Goal: Task Accomplishment & Management: Use online tool/utility

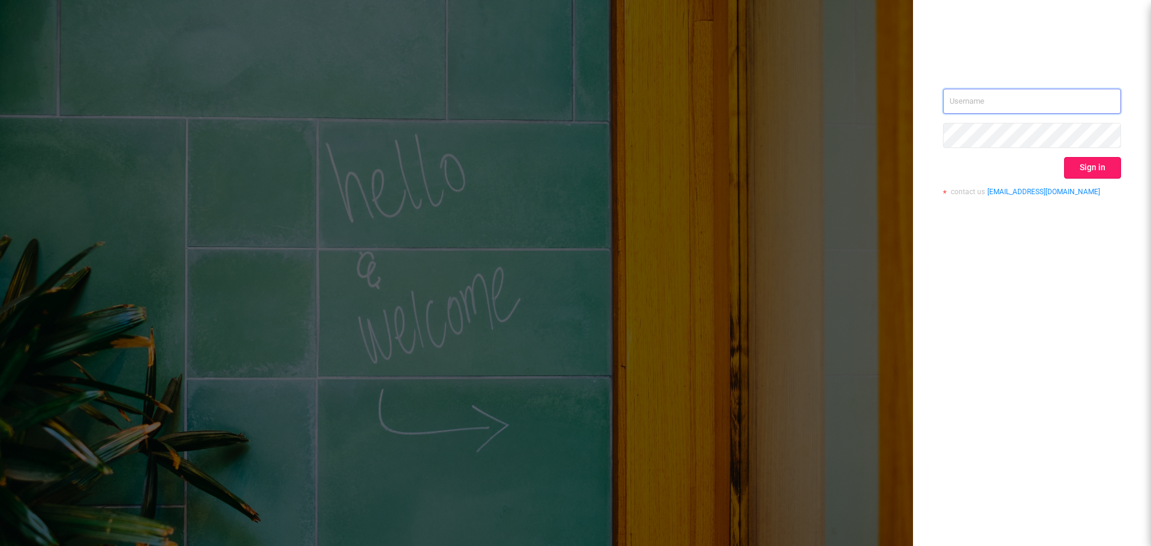
type input "[EMAIL_ADDRESS][DOMAIN_NAME]"
click at [1085, 168] on button "Sign in" at bounding box center [1092, 168] width 57 height 22
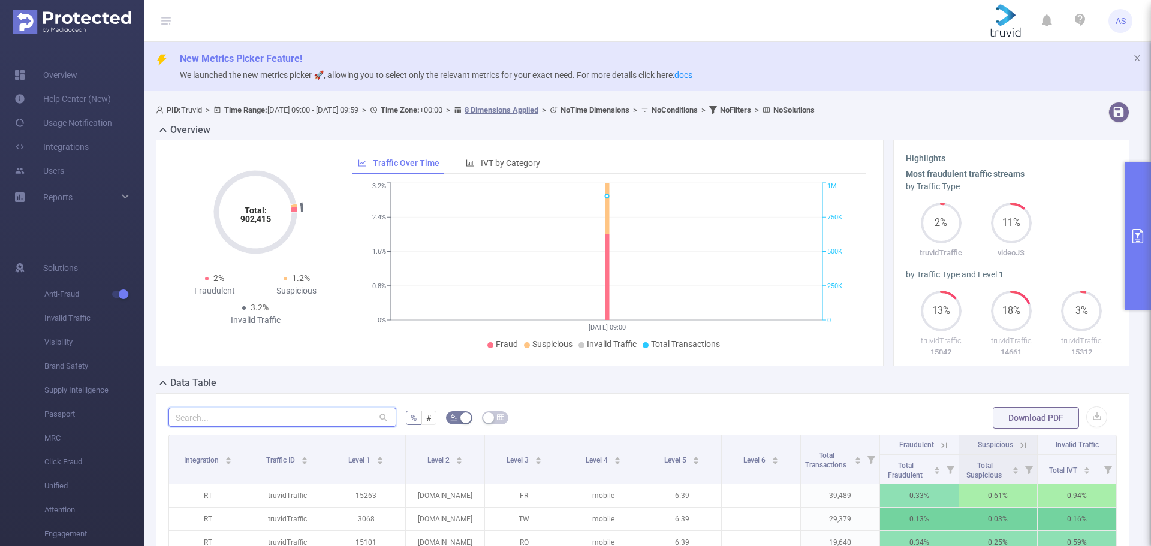
click at [336, 415] on input "text" at bounding box center [282, 417] width 228 height 19
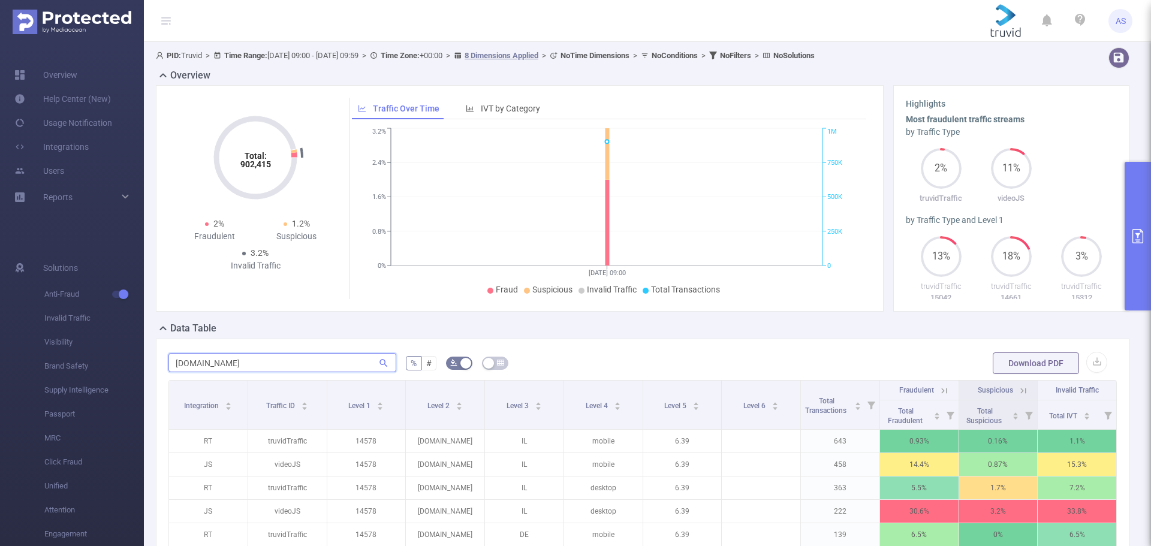
scroll to position [120, 0]
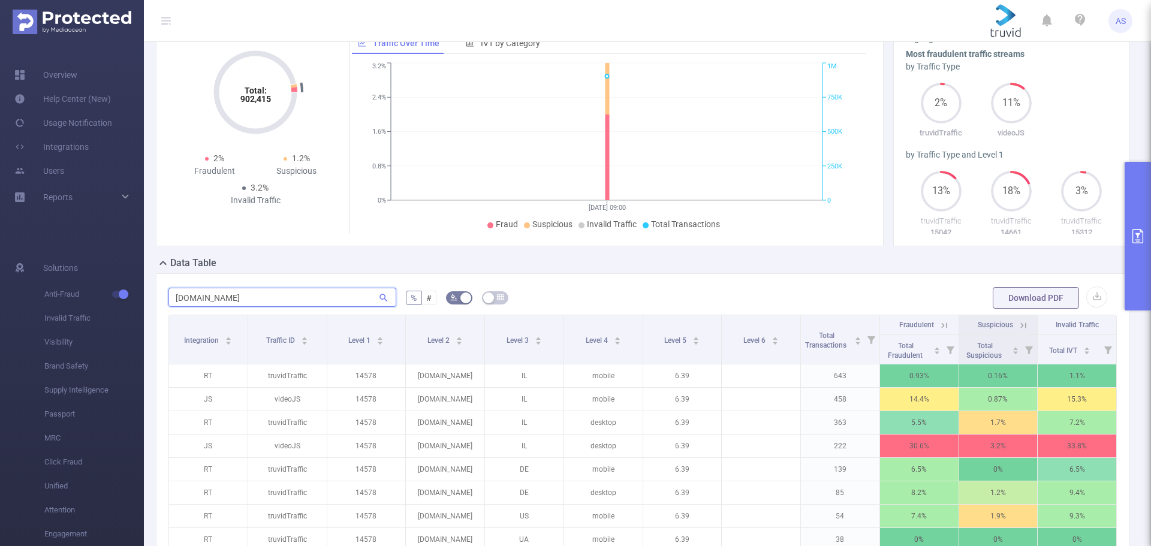
type input "[DOMAIN_NAME]"
click at [493, 300] on button "button" at bounding box center [495, 297] width 26 height 13
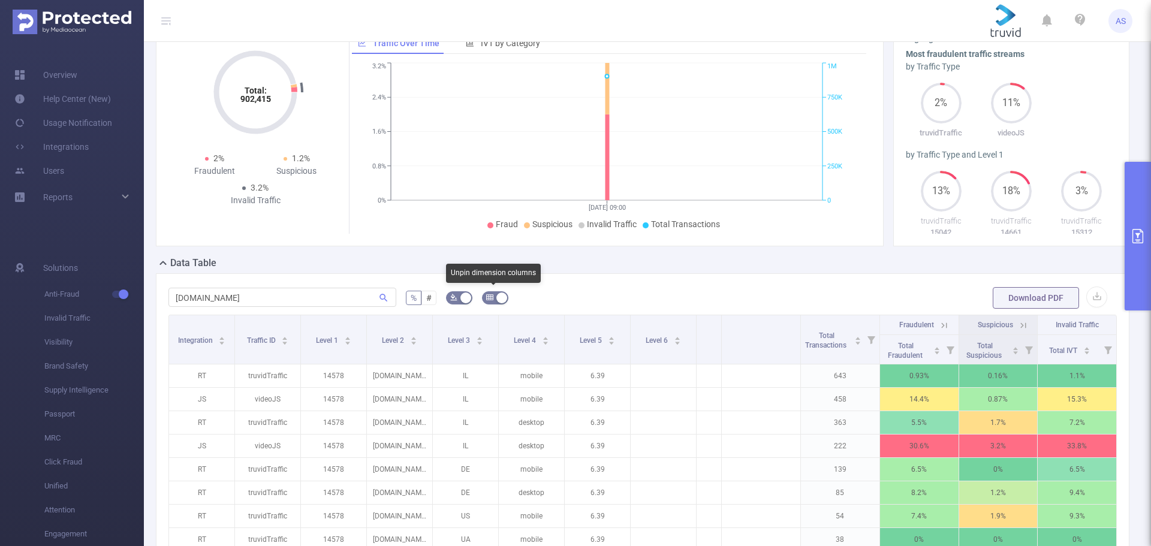
click at [489, 297] on icon "icon: table" at bounding box center [489, 297] width 7 height 7
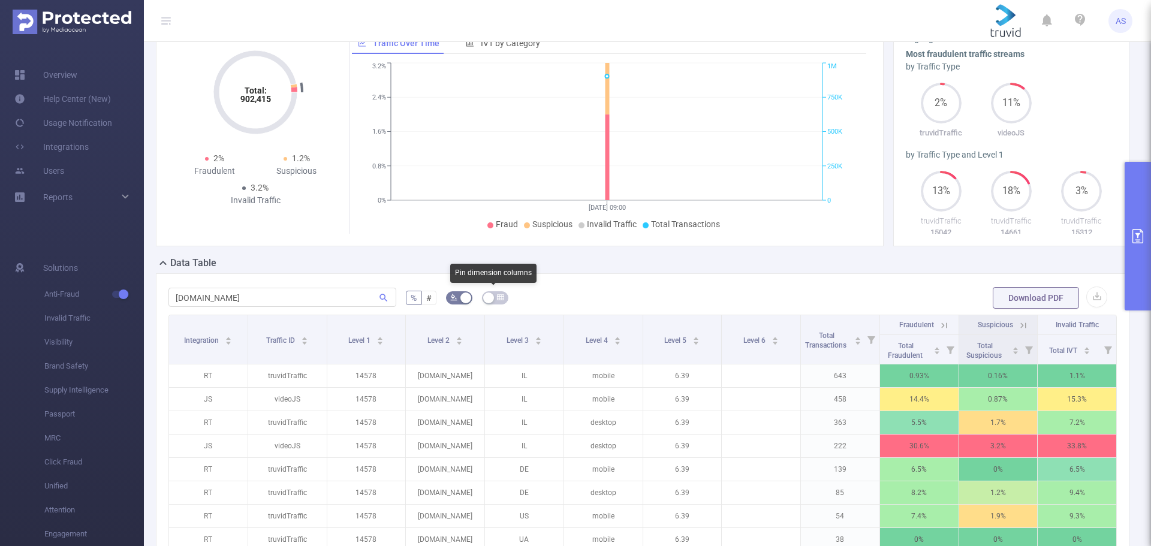
click at [489, 297] on button "button" at bounding box center [495, 297] width 26 height 13
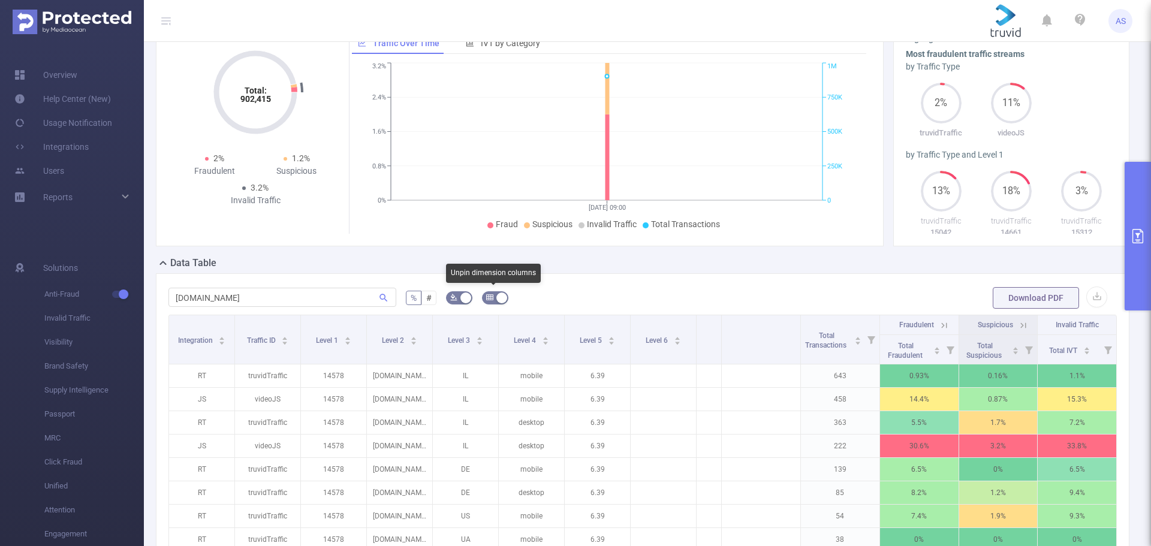
click at [489, 297] on icon "icon: table" at bounding box center [489, 297] width 7 height 7
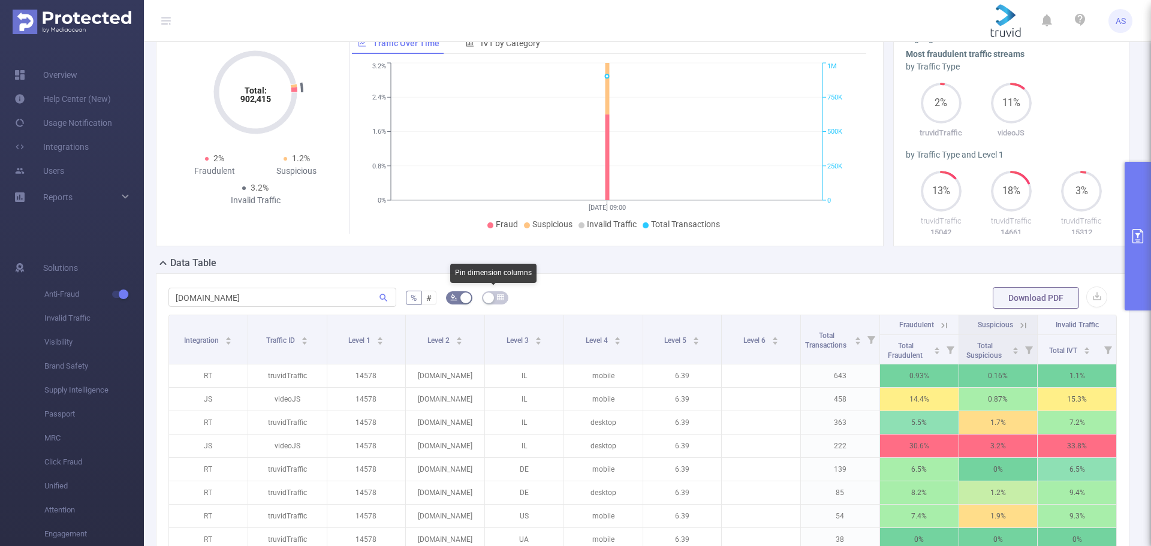
click at [489, 297] on button "button" at bounding box center [495, 297] width 26 height 13
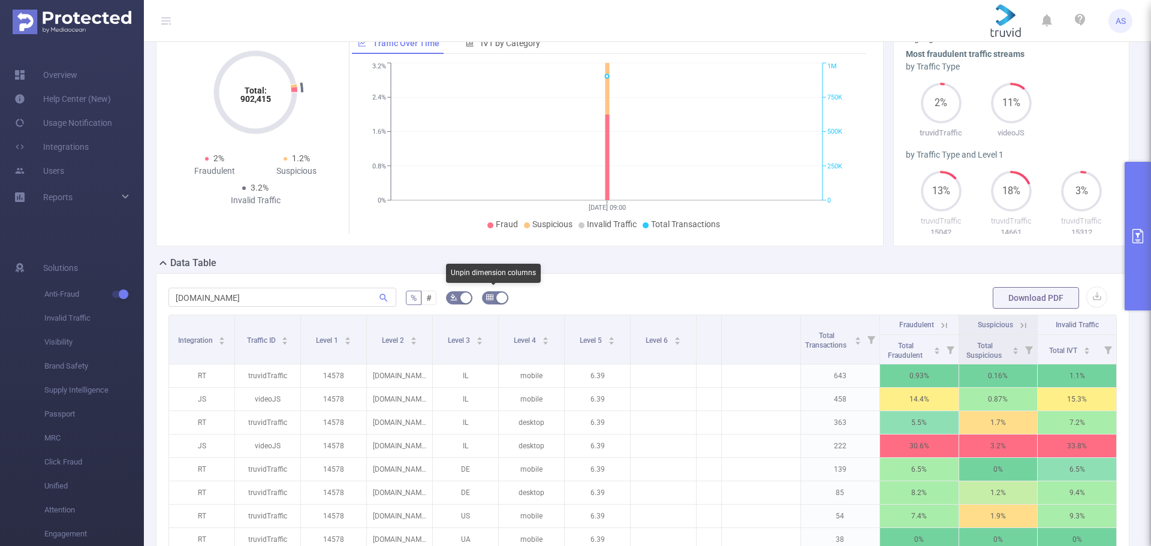
click at [487, 297] on icon "icon: table" at bounding box center [489, 297] width 7 height 7
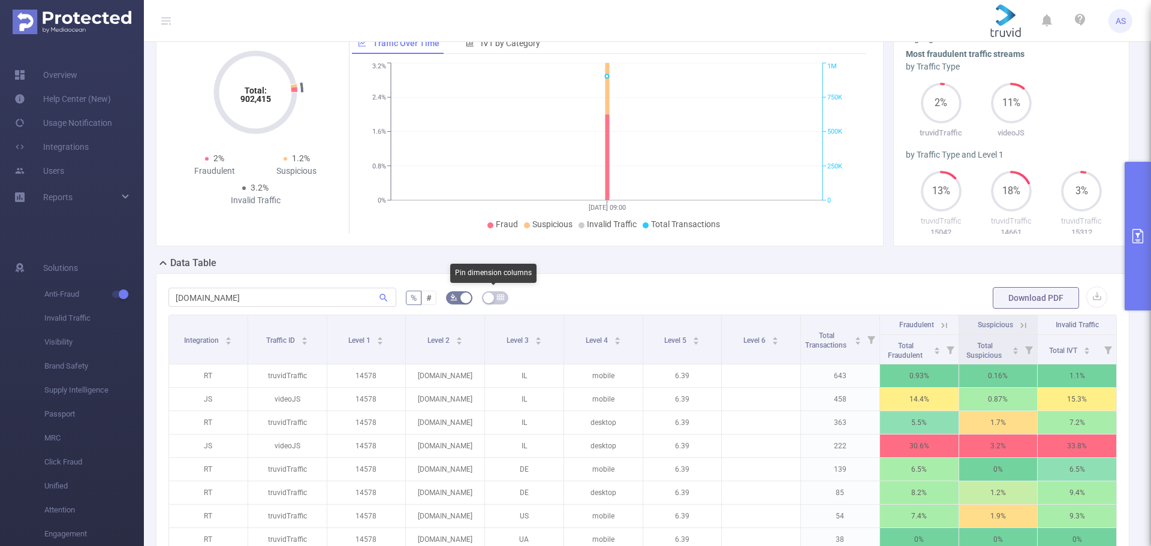
click at [487, 297] on button "button" at bounding box center [495, 297] width 26 height 13
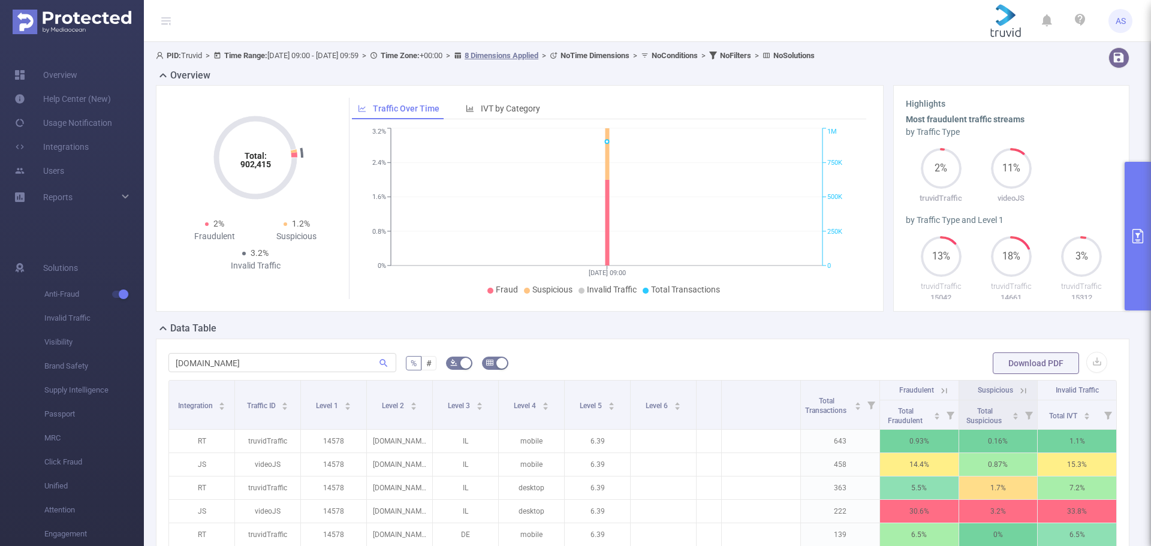
scroll to position [0, 0]
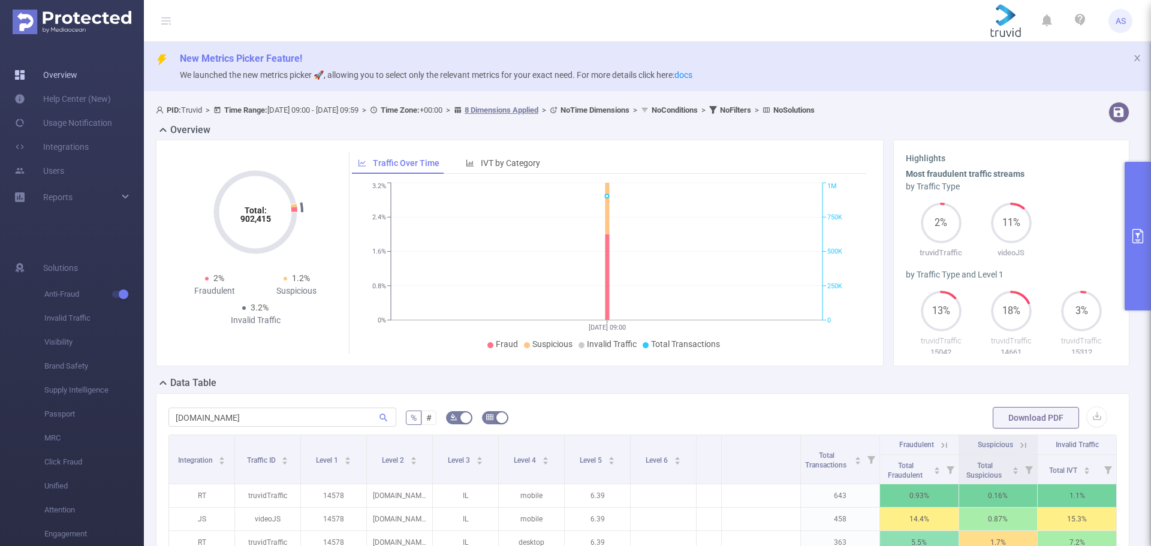
click at [62, 74] on link "Overview" at bounding box center [45, 75] width 63 height 24
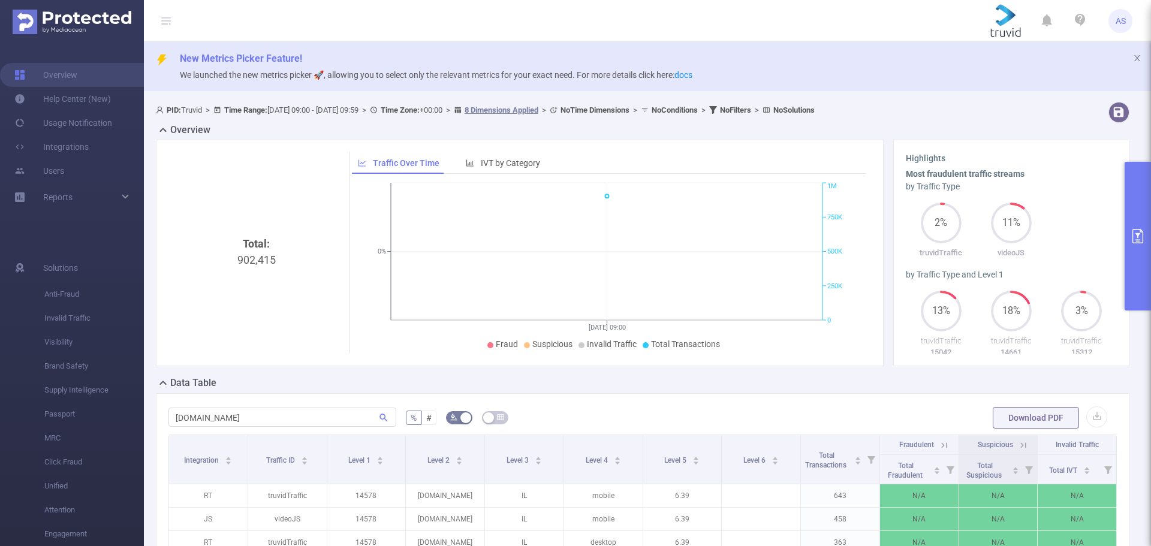
click at [1140, 239] on icon "primary" at bounding box center [1138, 236] width 14 height 14
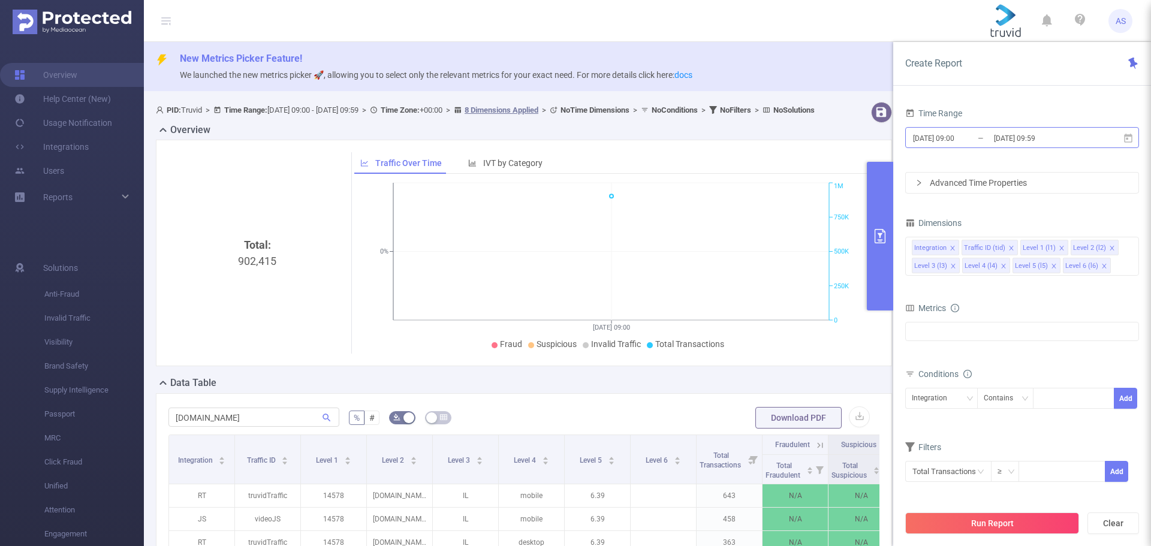
click at [1001, 140] on input "[DATE] 09:59" at bounding box center [1041, 138] width 97 height 16
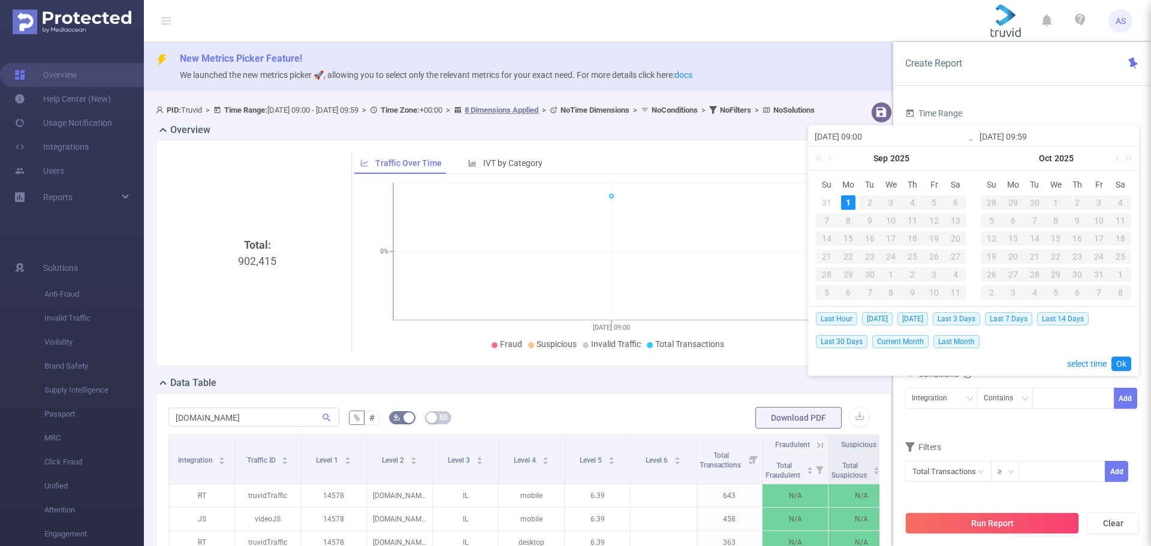
click at [830, 205] on div "31" at bounding box center [827, 202] width 14 height 14
click at [828, 203] on div "31" at bounding box center [827, 202] width 14 height 14
type input "[DATE] 09:00"
type input "[DATE] 09:59"
type input "[DATE] 09:00"
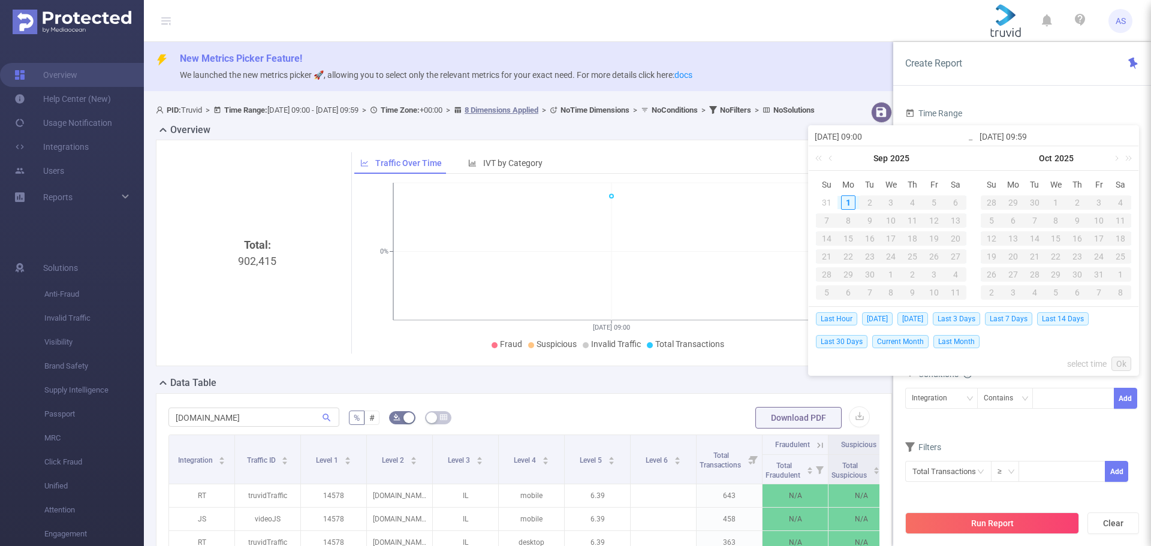
type input "[DATE] 09:59"
click at [1122, 361] on link "Ok" at bounding box center [1122, 364] width 20 height 14
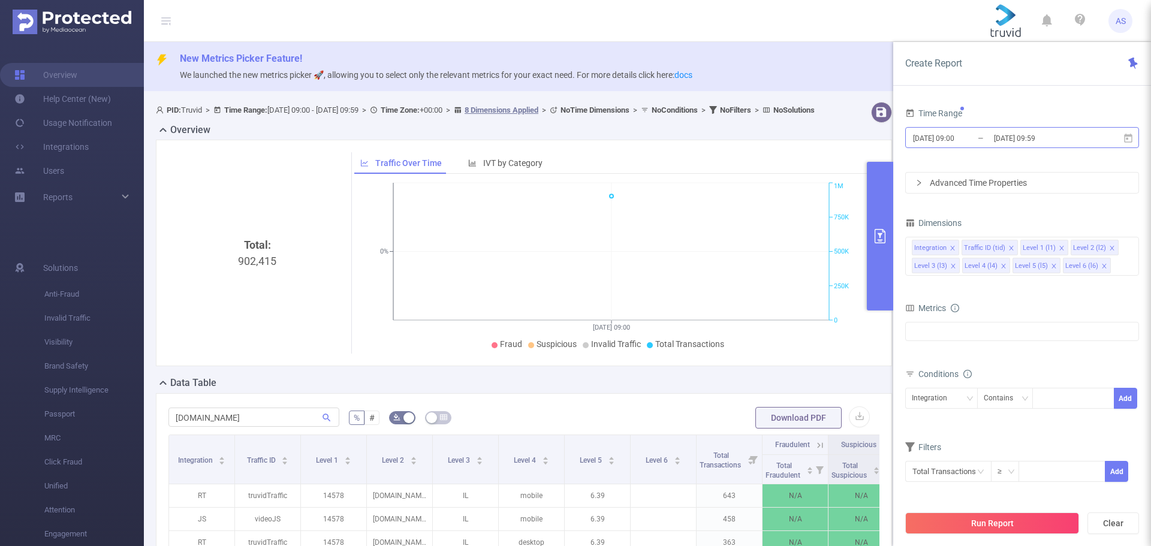
click at [955, 135] on input "[DATE] 09:00" at bounding box center [960, 138] width 97 height 16
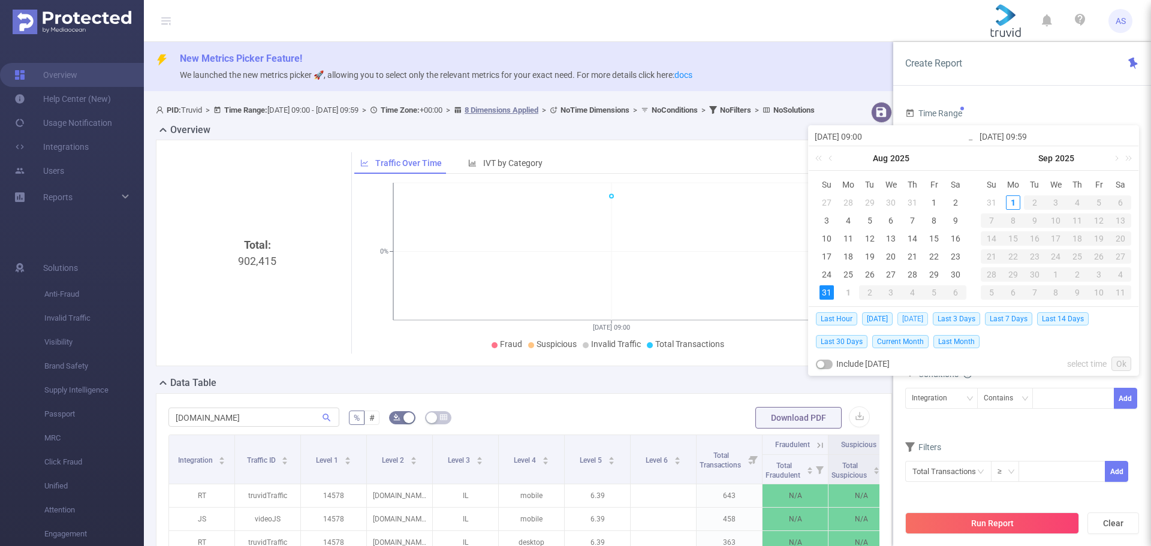
click at [914, 317] on span "[DATE]" at bounding box center [913, 318] width 31 height 13
type input "[DATE] 00:00"
type input "[DATE] 23:59"
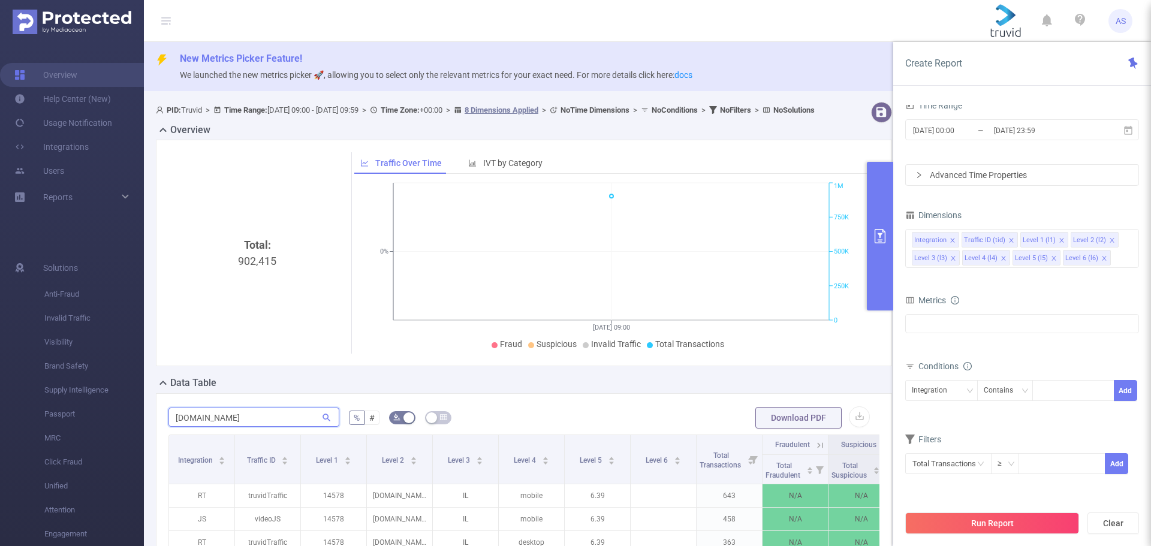
click at [279, 427] on input "[DOMAIN_NAME]" at bounding box center [253, 417] width 171 height 19
click at [980, 524] on button "Run Report" at bounding box center [992, 524] width 174 height 22
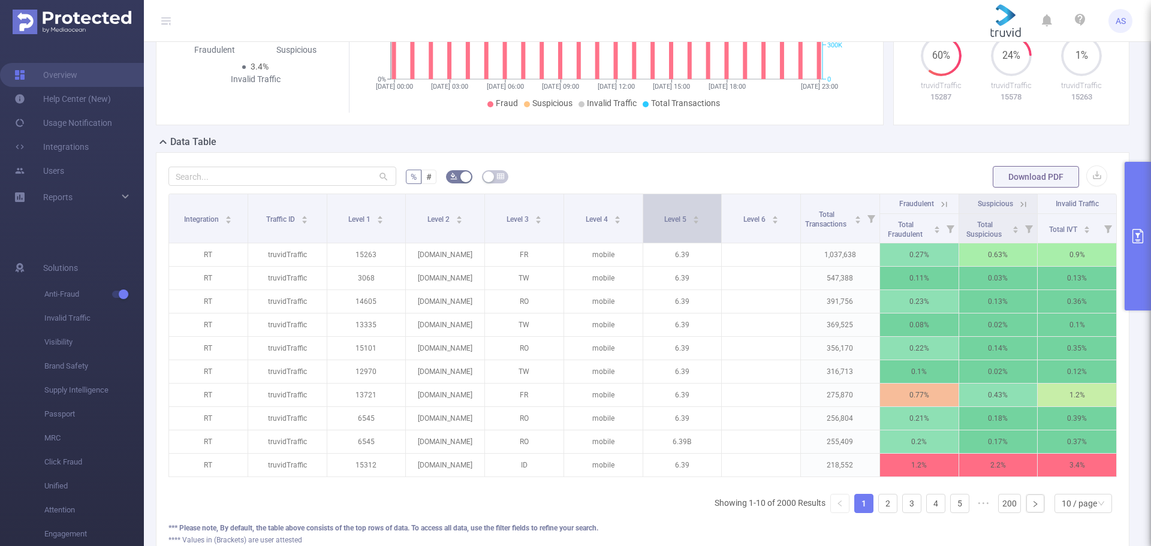
scroll to position [300, 0]
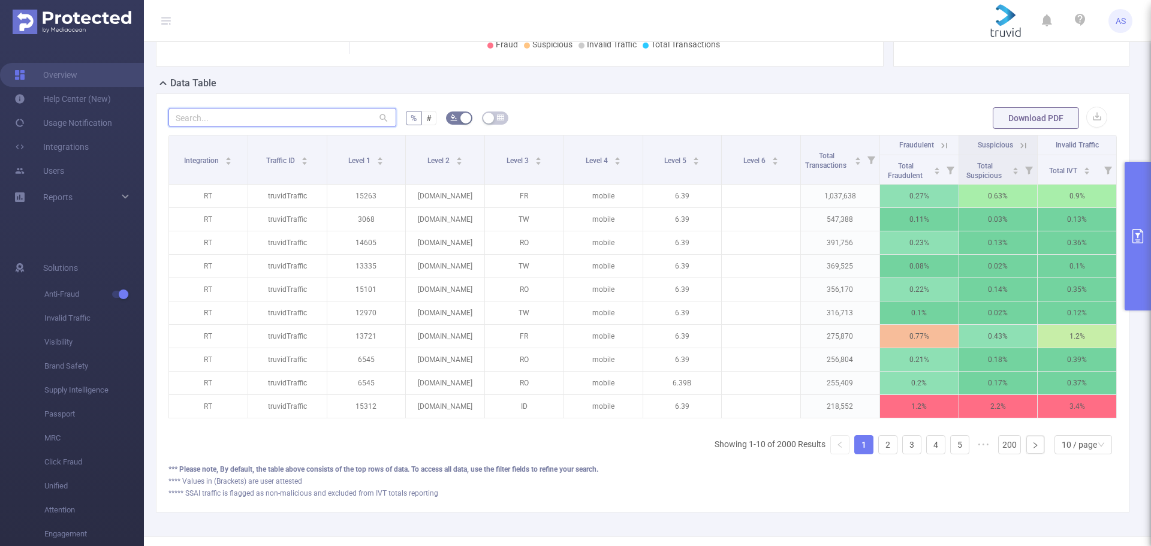
click at [330, 120] on input "text" at bounding box center [282, 117] width 228 height 19
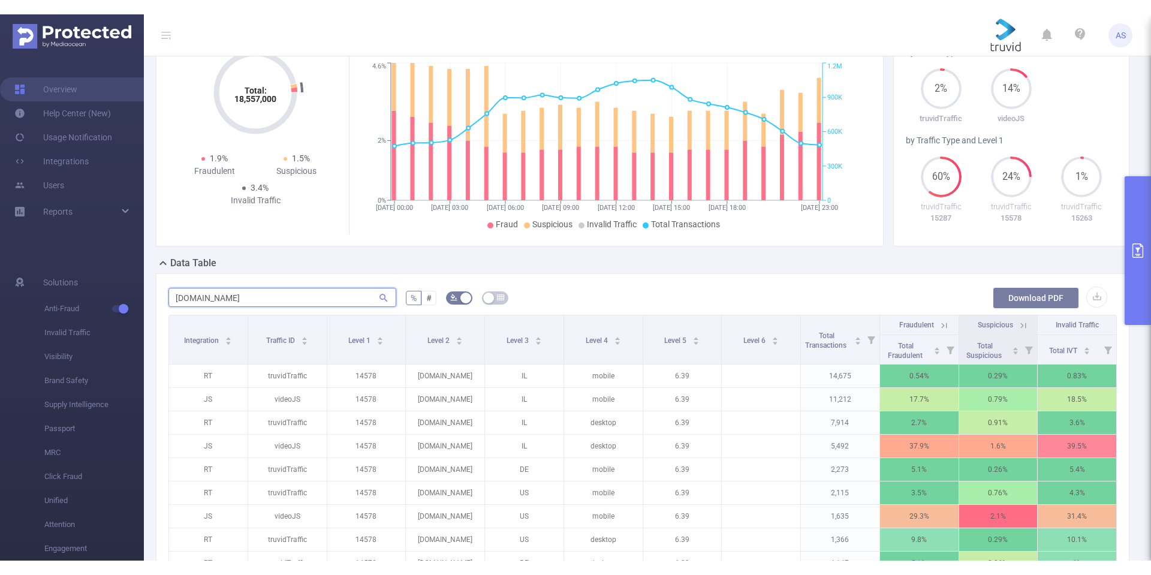
scroll to position [120, 0]
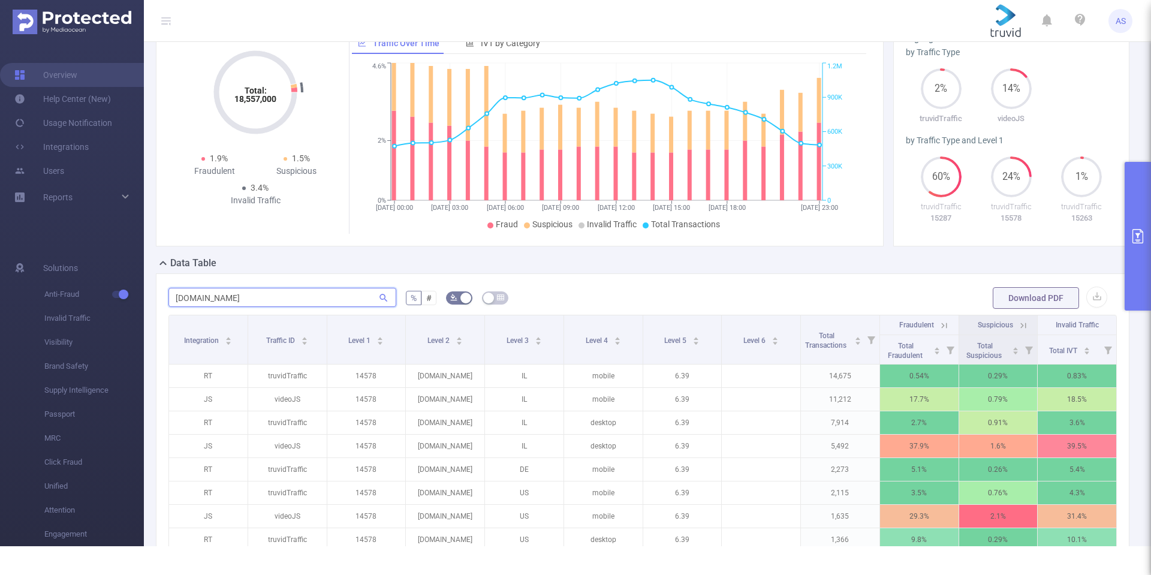
type input "[DOMAIN_NAME]"
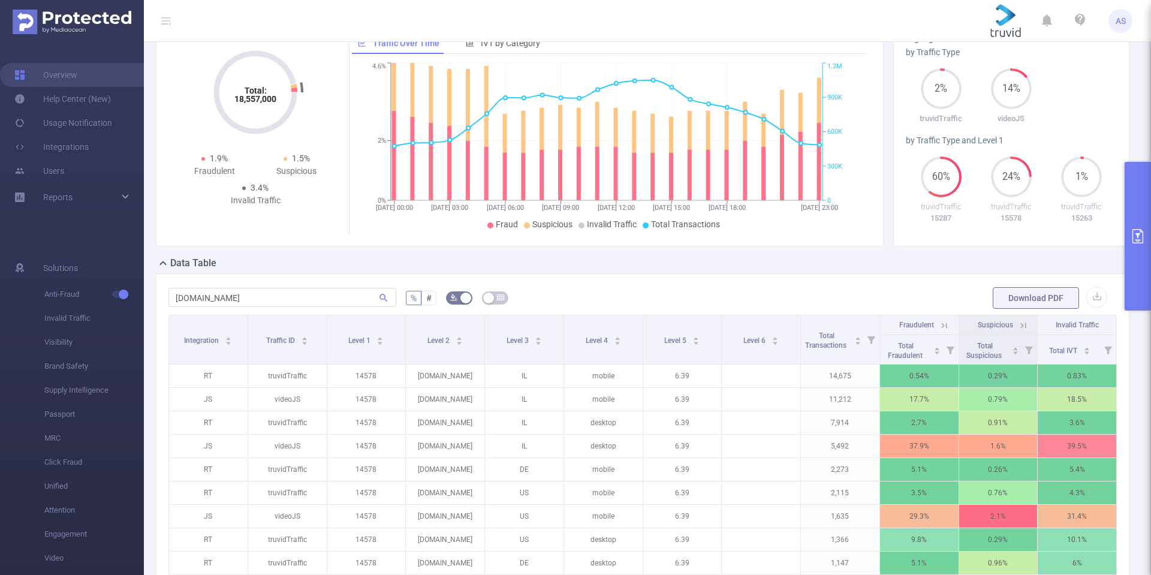
click at [1133, 230] on icon "primary" at bounding box center [1138, 236] width 11 height 14
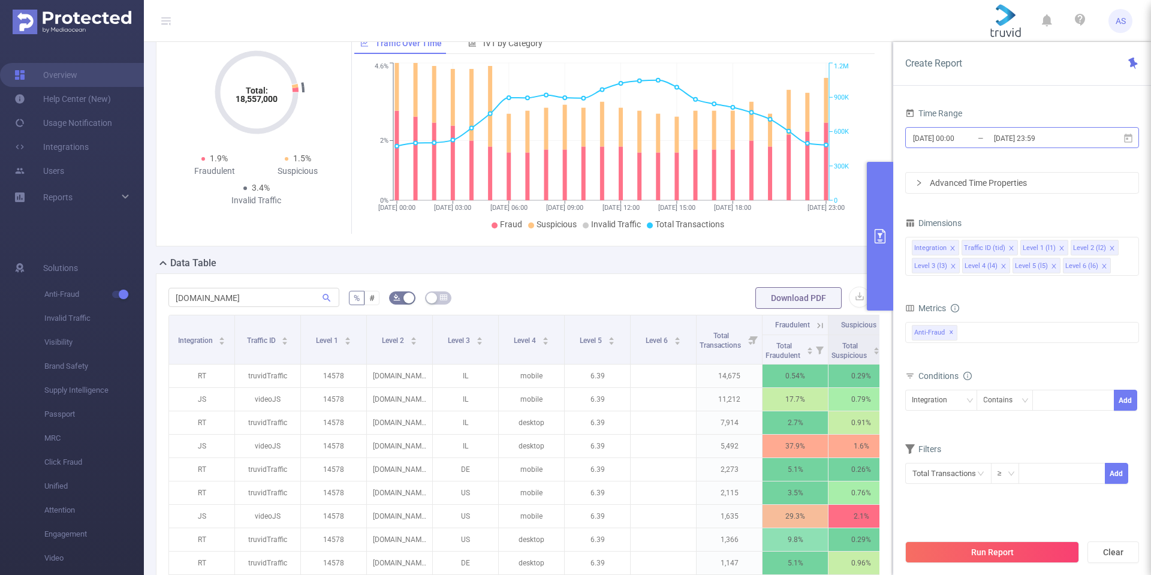
click at [1015, 137] on input "[DATE] 23:59" at bounding box center [1041, 138] width 97 height 16
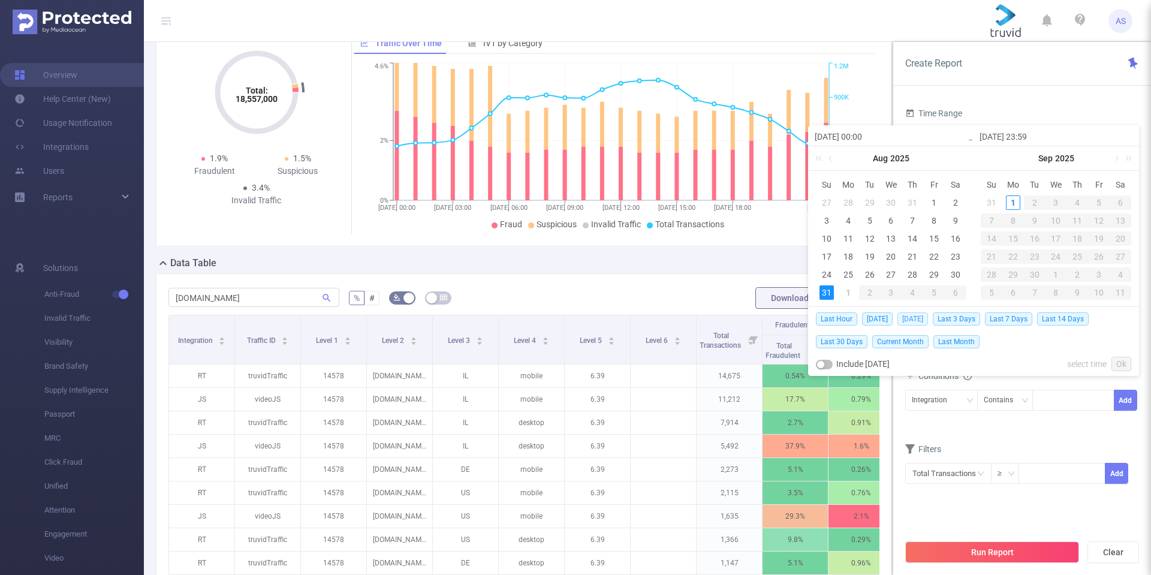
click at [920, 318] on span "[DATE]" at bounding box center [913, 318] width 31 height 13
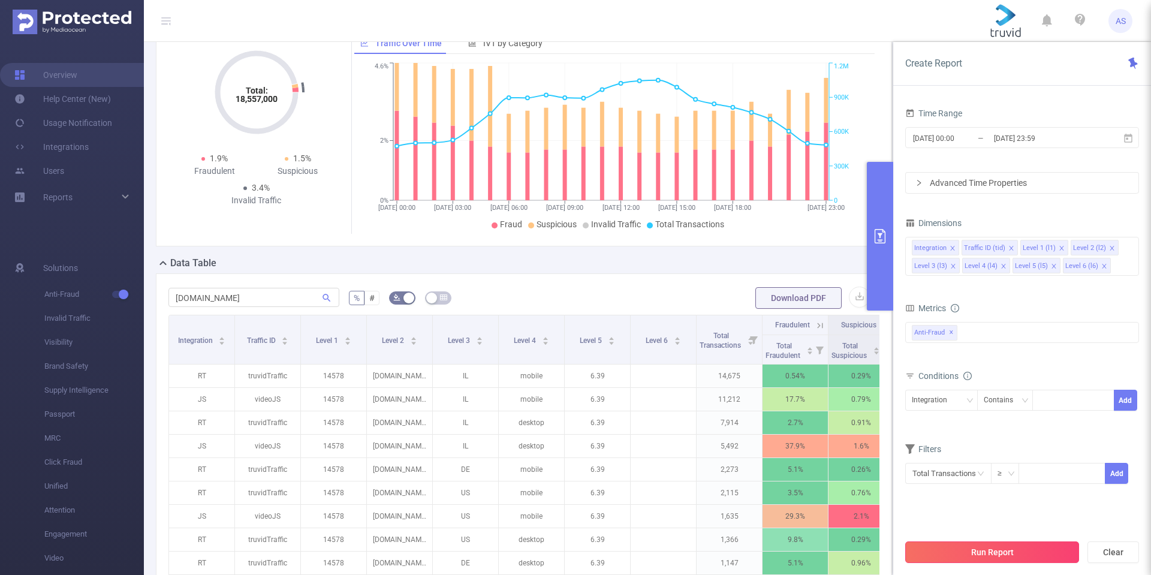
click at [984, 546] on button "Run Report" at bounding box center [992, 552] width 174 height 22
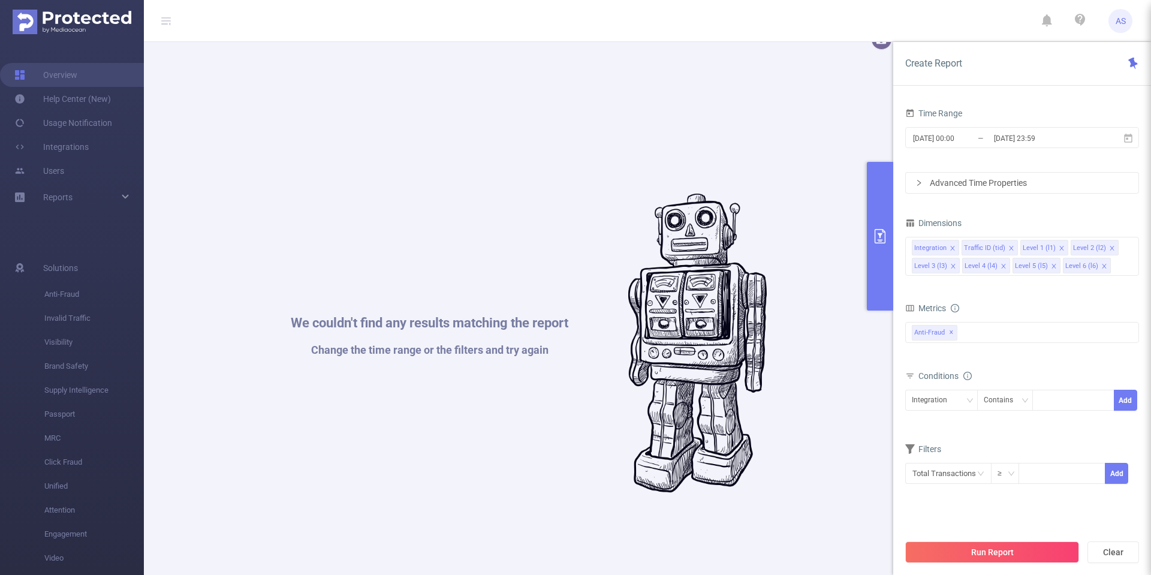
scroll to position [0, 0]
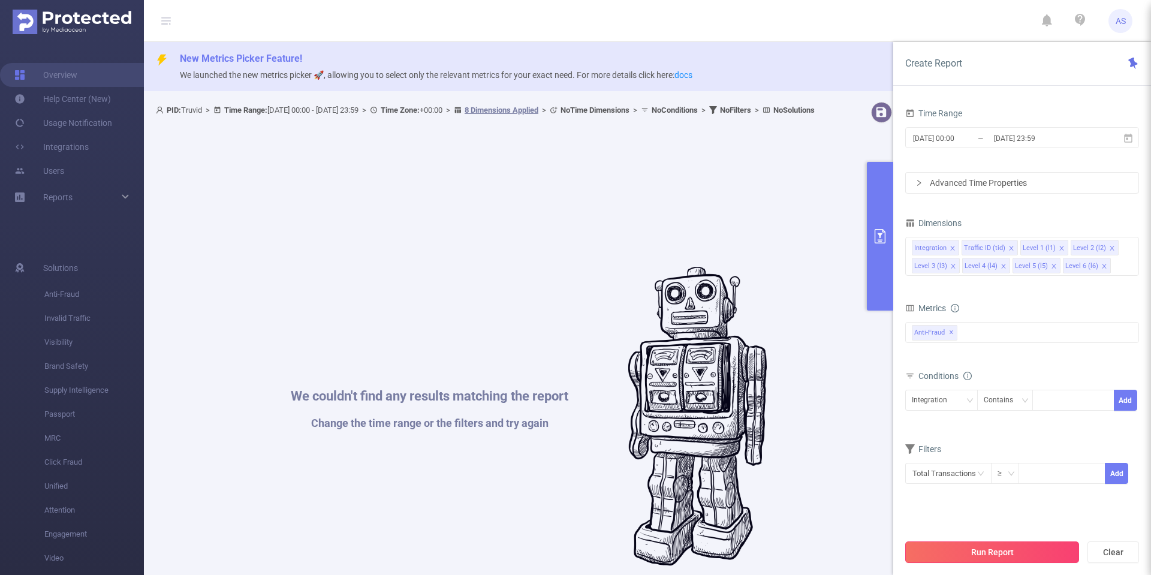
click at [1004, 546] on button "Run Report" at bounding box center [992, 552] width 174 height 22
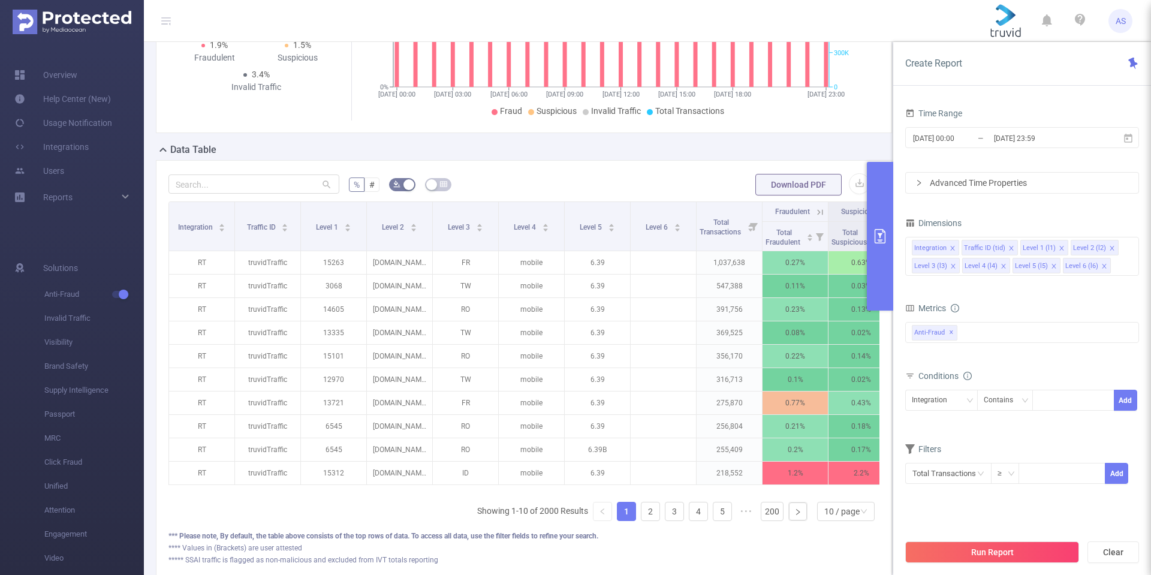
scroll to position [300, 0]
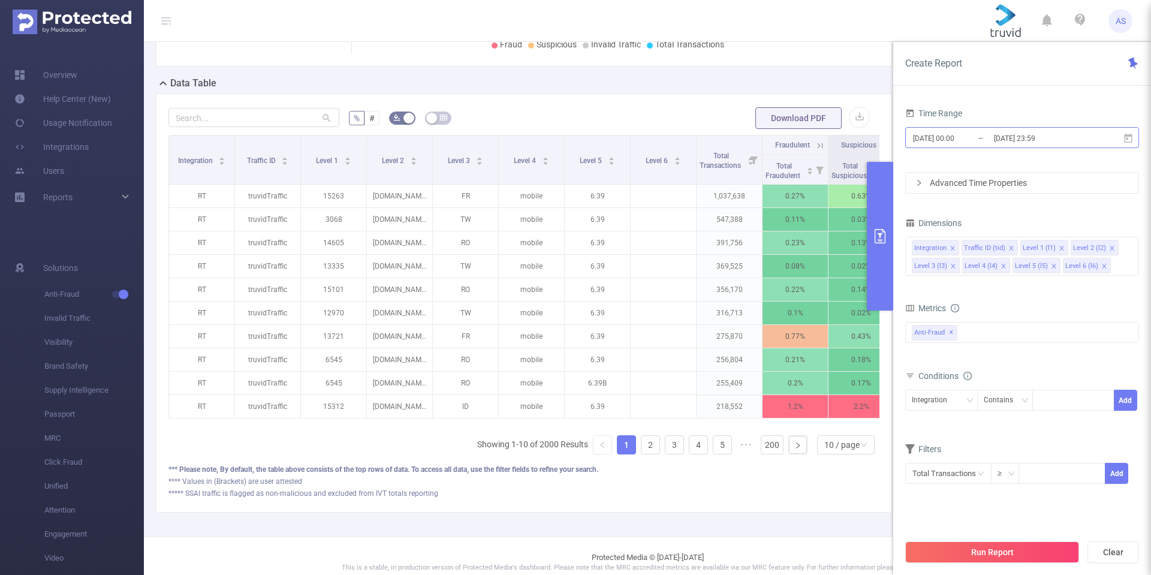
click at [995, 139] on input "[DATE] 23:59" at bounding box center [1041, 138] width 97 height 16
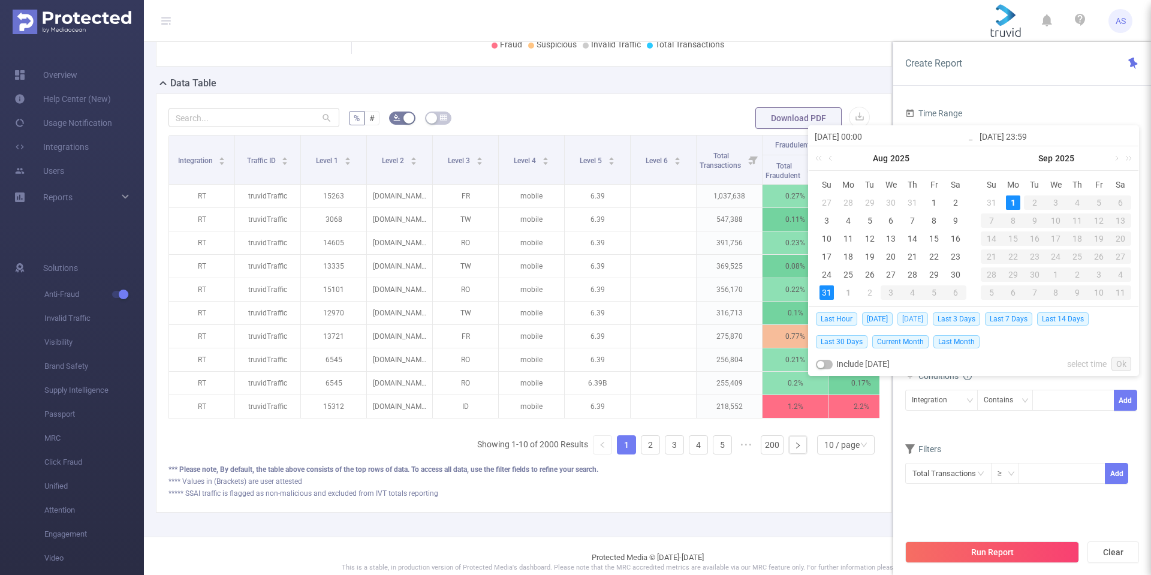
click at [913, 317] on span "[DATE]" at bounding box center [913, 318] width 31 height 13
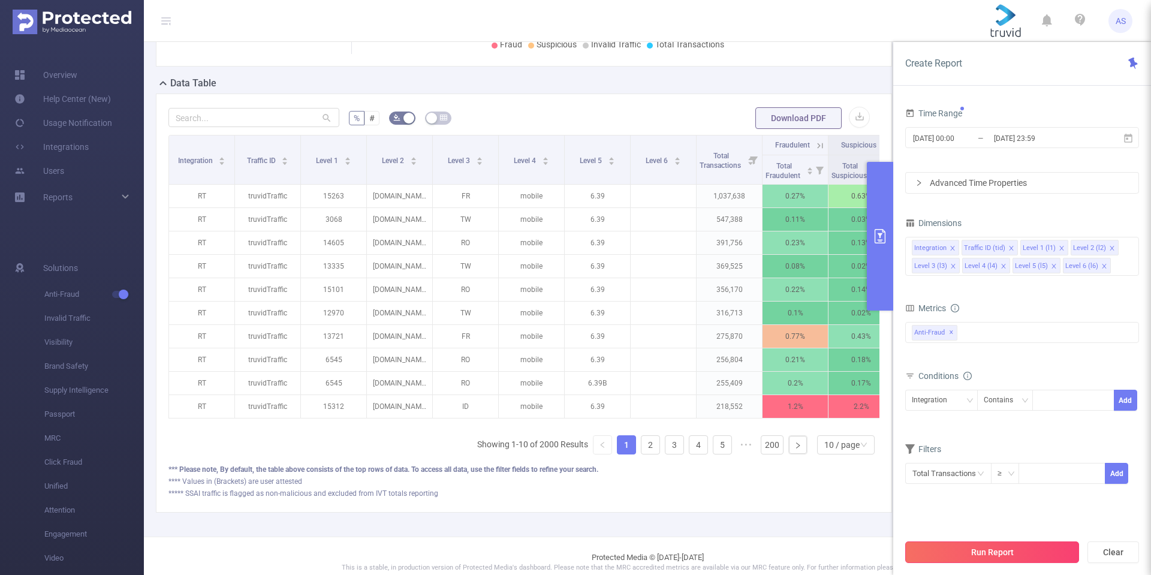
click at [977, 558] on button "Run Report" at bounding box center [992, 552] width 174 height 22
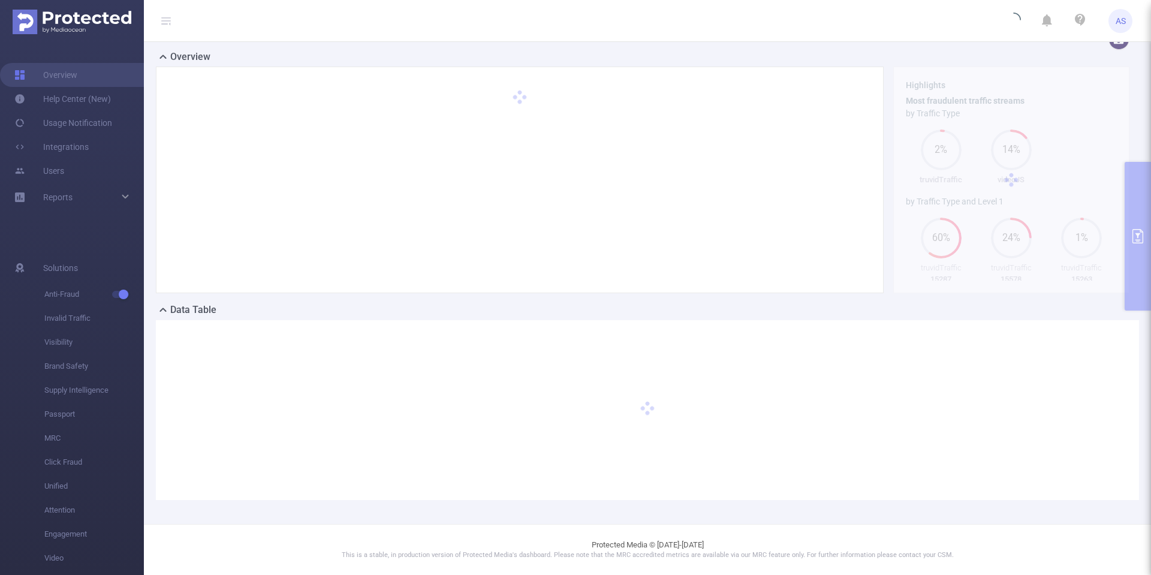
scroll to position [73, 0]
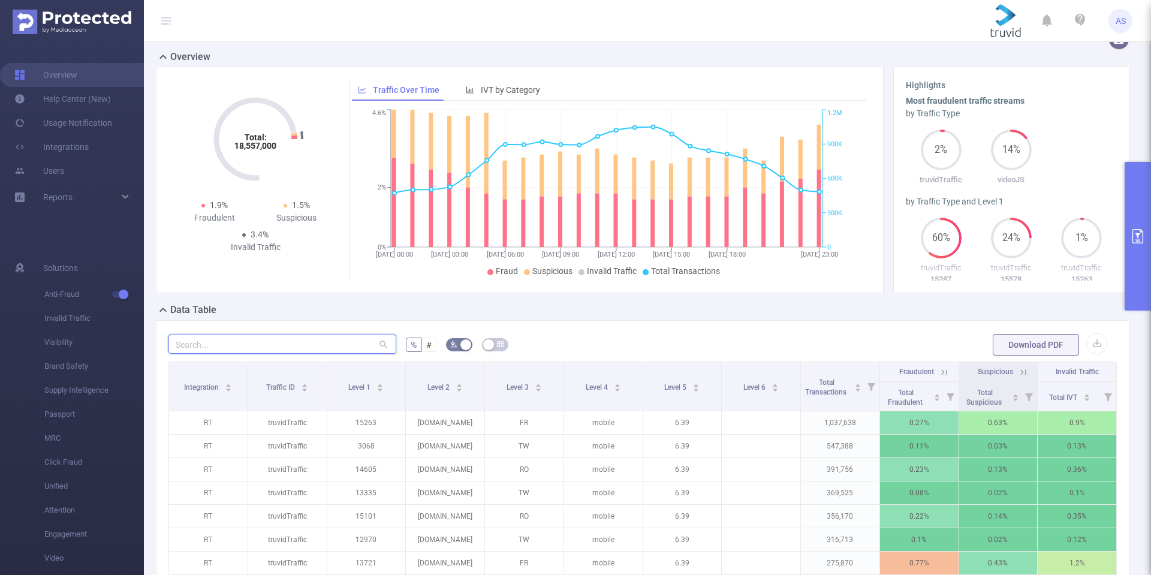
click at [337, 342] on input "text" at bounding box center [282, 344] width 228 height 19
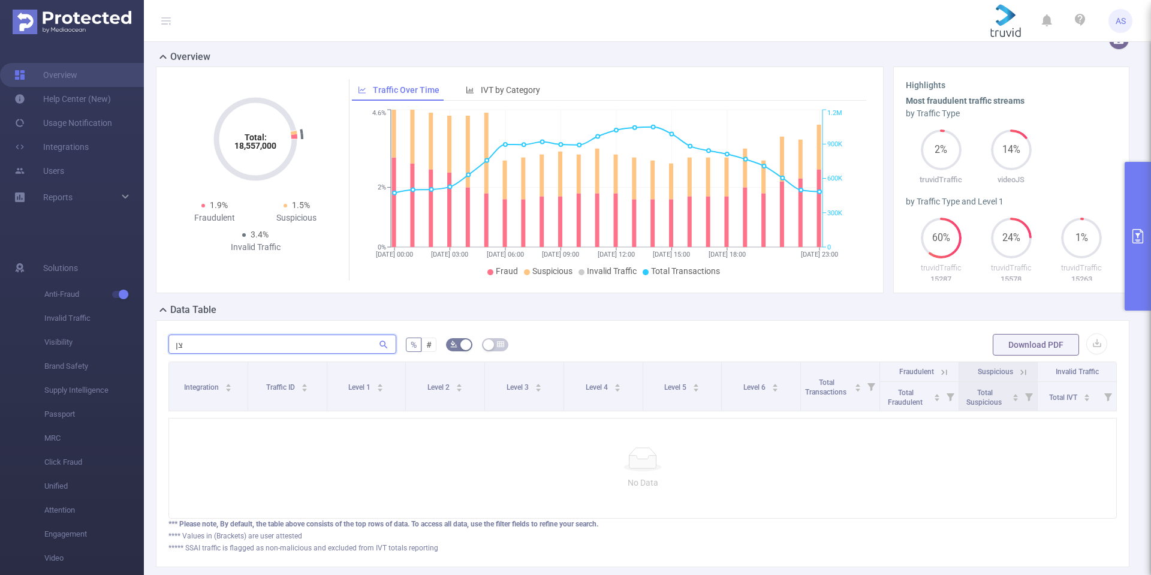
type input "צ"
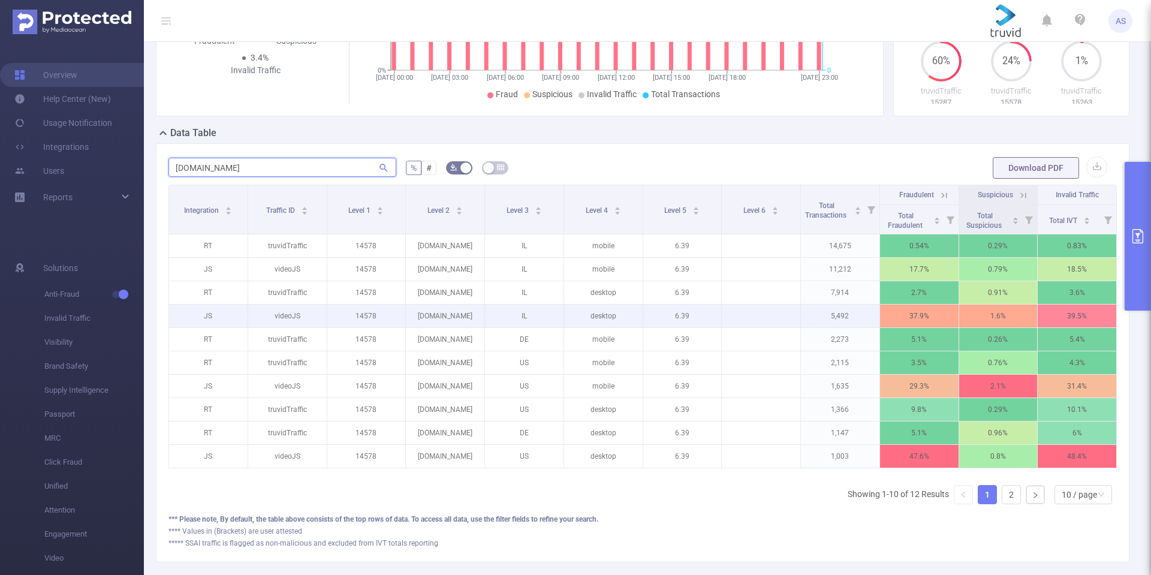
scroll to position [253, 0]
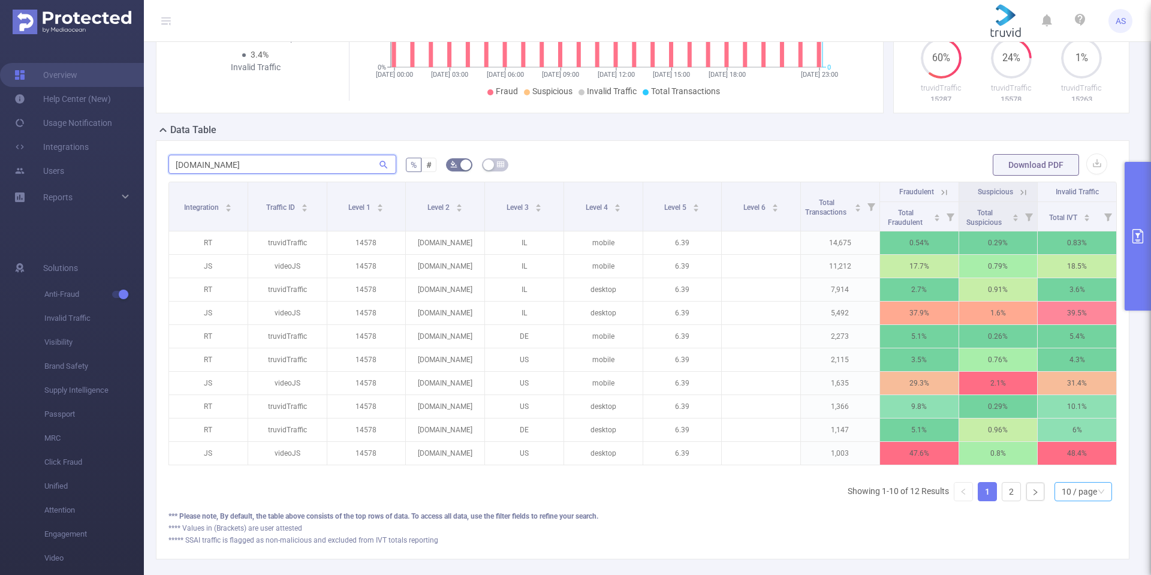
type input "[DOMAIN_NAME]"
click at [1069, 496] on div "10 / page" at bounding box center [1079, 492] width 35 height 18
click at [1067, 436] on li "30 / page" at bounding box center [1074, 440] width 58 height 19
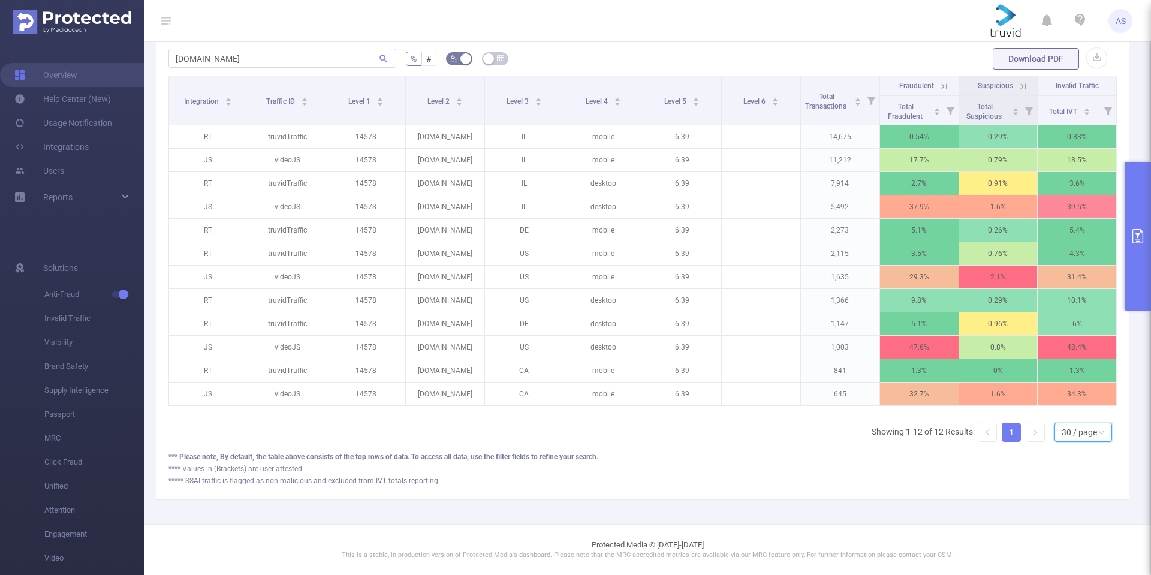
scroll to position [308, 0]
